Goal: Transaction & Acquisition: Purchase product/service

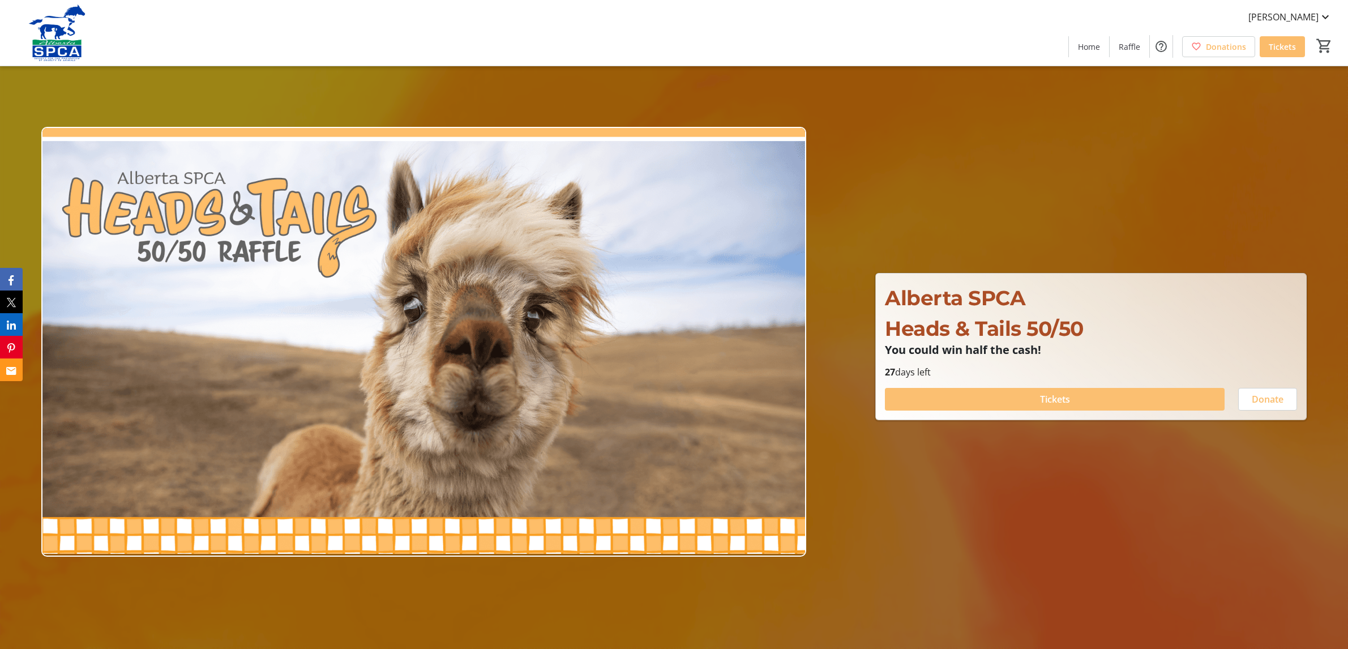
click at [1065, 400] on span "Tickets" at bounding box center [1055, 399] width 30 height 14
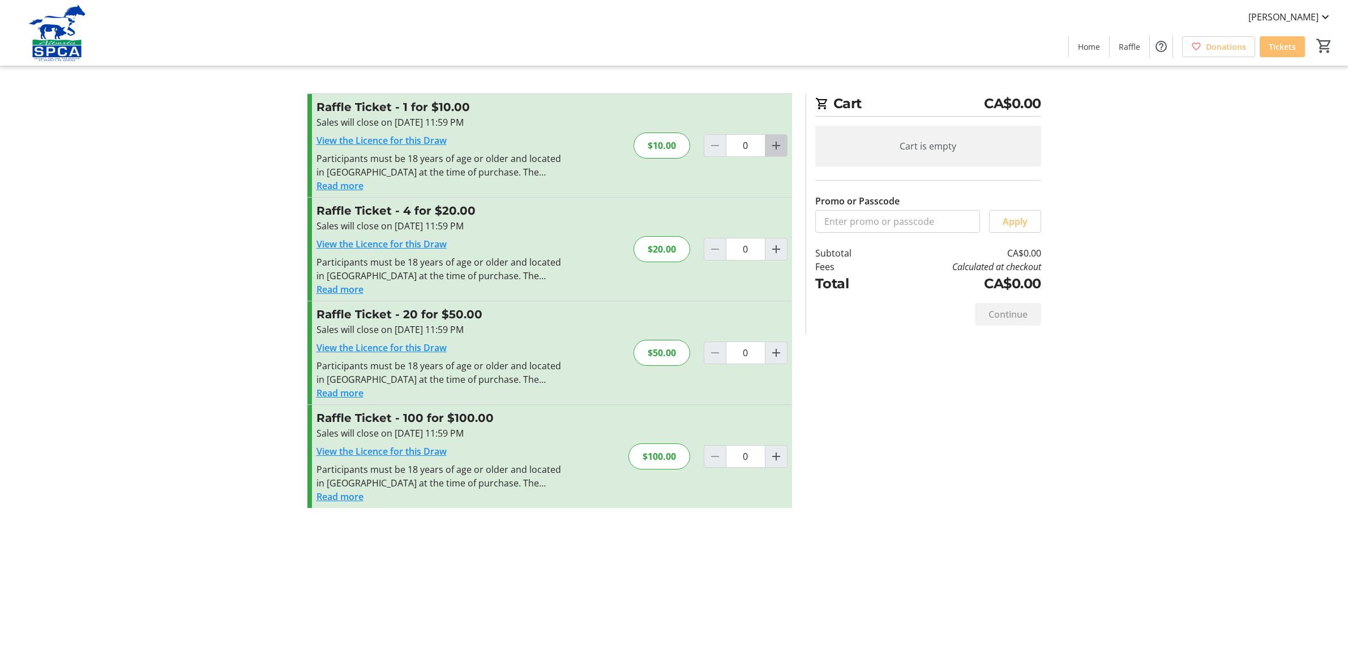
click at [775, 149] on mat-icon "Increment by one" at bounding box center [777, 146] width 14 height 14
type input "1"
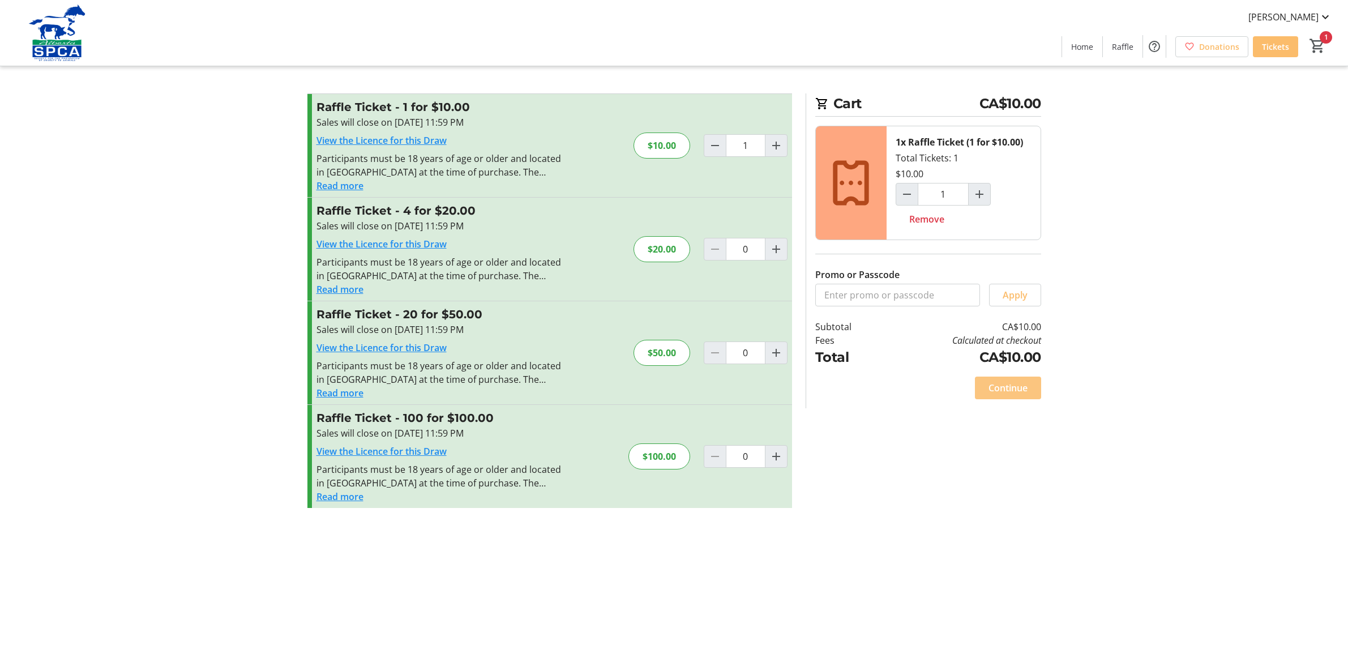
click at [1002, 387] on span "Continue" at bounding box center [1008, 388] width 39 height 14
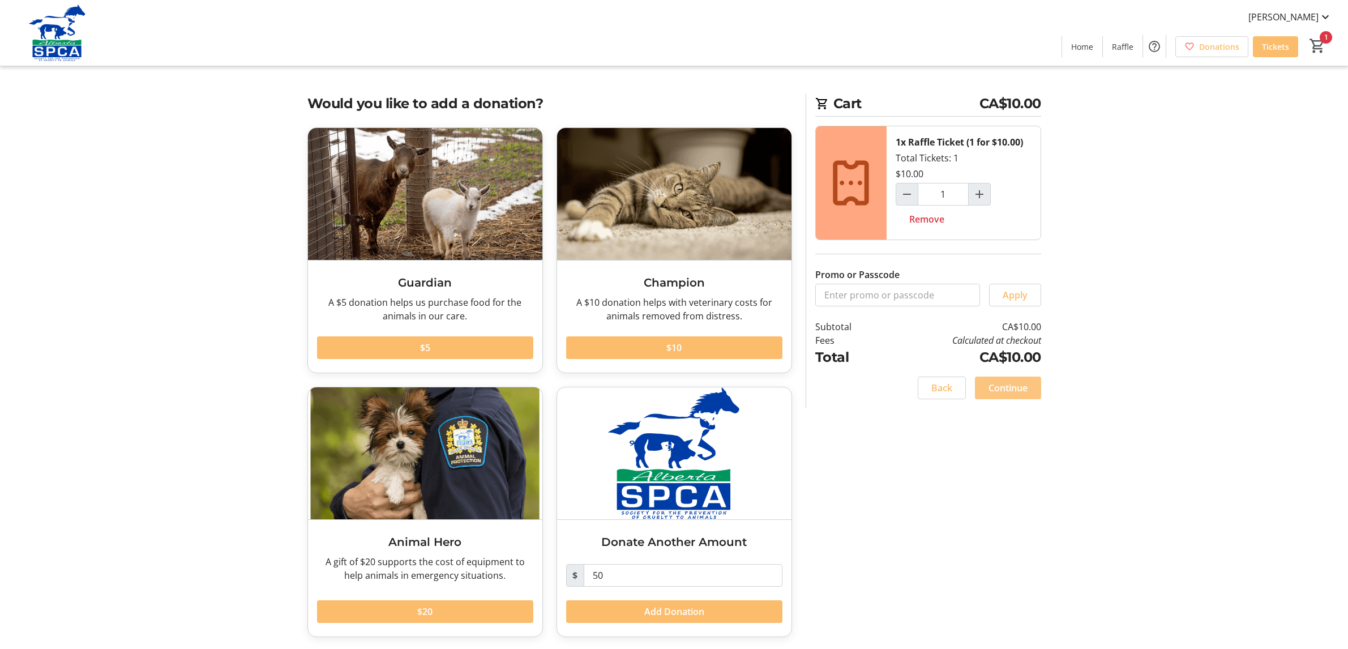
click at [1002, 387] on span "Continue" at bounding box center [1008, 388] width 39 height 14
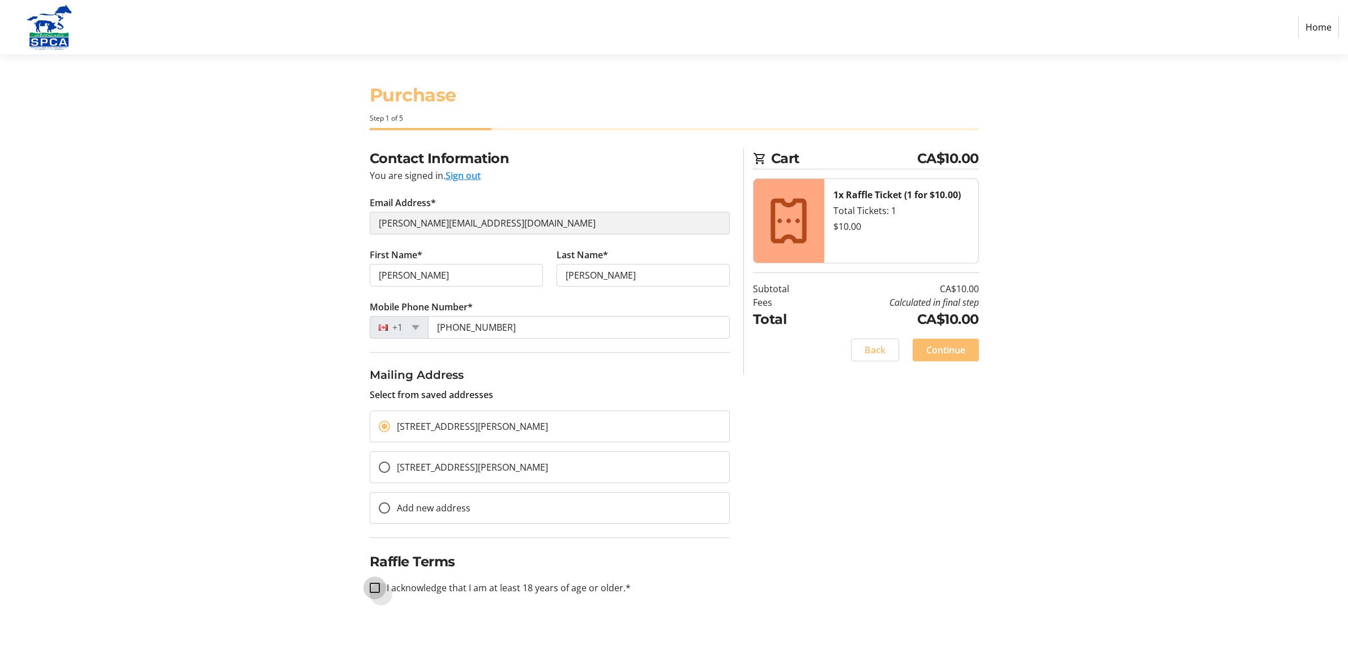
click at [377, 589] on input "I acknowledge that I am at least 18 years of age or older.*" at bounding box center [375, 588] width 10 height 10
checkbox input "true"
click at [949, 353] on span "Continue" at bounding box center [946, 350] width 39 height 14
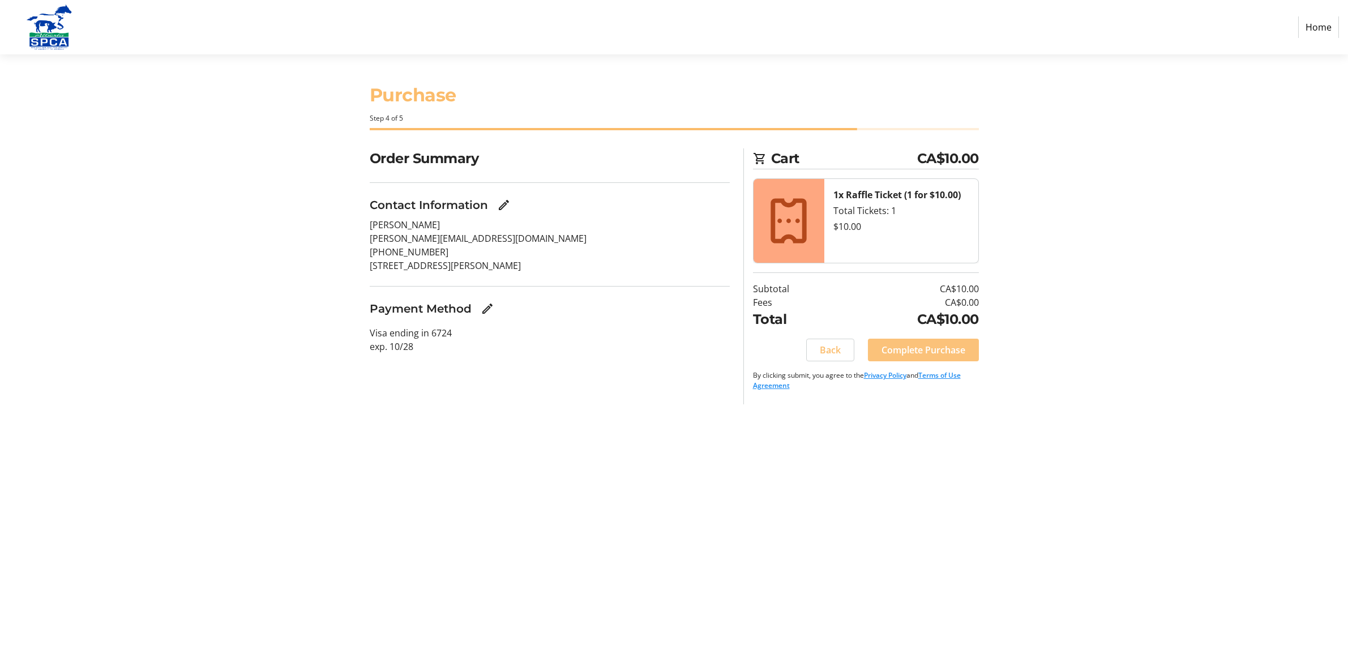
click at [949, 353] on span "Complete Purchase" at bounding box center [924, 350] width 84 height 14
